Goal: Task Accomplishment & Management: Manage account settings

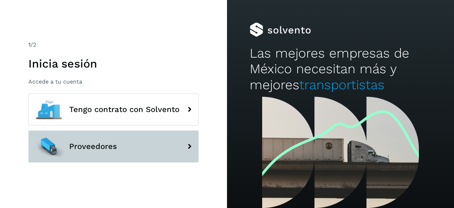
click at [95, 145] on span "Proveedores" at bounding box center [93, 146] width 48 height 9
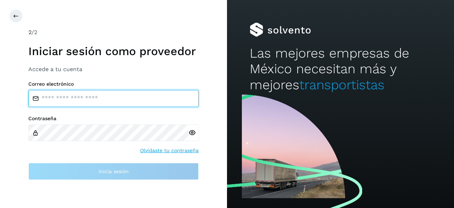
click at [72, 100] on input "email" at bounding box center [113, 98] width 170 height 17
type input "*"
type input "**********"
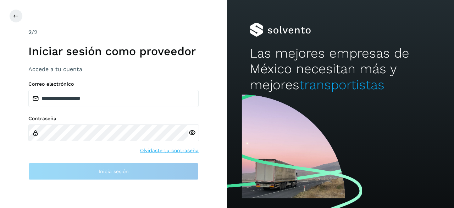
click at [191, 132] on div at bounding box center [193, 132] width 11 height 17
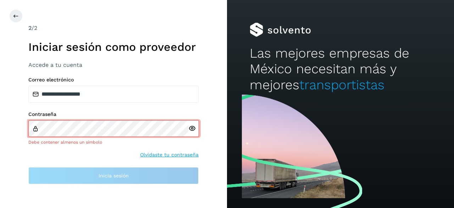
click at [192, 128] on icon at bounding box center [191, 128] width 7 height 7
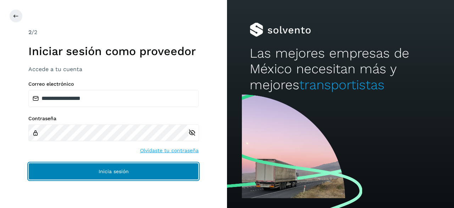
click at [106, 172] on span "Inicia sesión" at bounding box center [114, 171] width 30 height 5
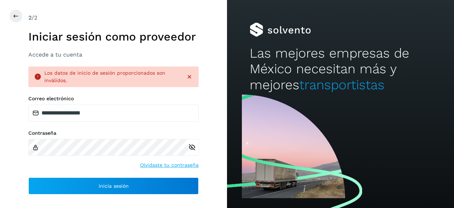
click at [191, 79] on icon at bounding box center [189, 76] width 7 height 7
